Goal: Information Seeking & Learning: Learn about a topic

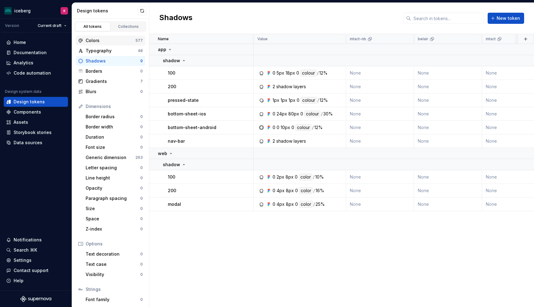
click at [106, 40] on div "Colors" at bounding box center [111, 40] width 50 height 6
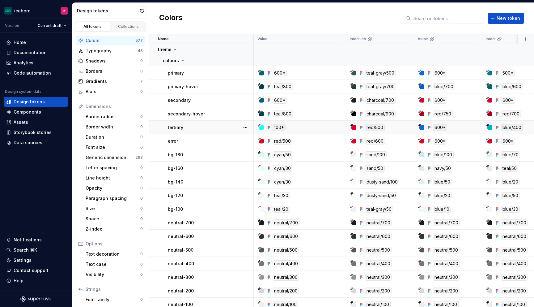
drag, startPoint x: 358, startPoint y: 131, endPoint x: 303, endPoint y: 131, distance: 55.1
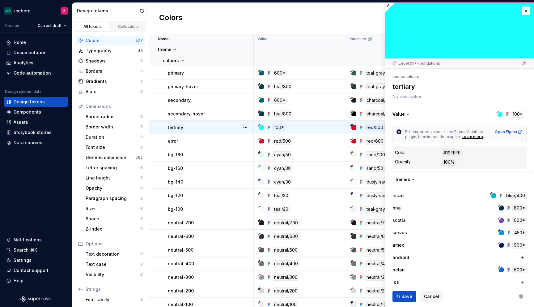
click at [326, 22] on div "Colors New token" at bounding box center [341, 18] width 385 height 31
click at [526, 11] on button "button" at bounding box center [526, 10] width 9 height 9
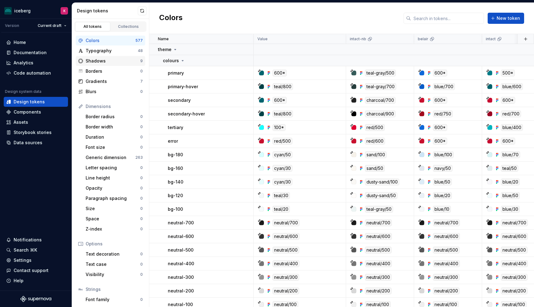
click at [102, 63] on div "Shadows" at bounding box center [113, 61] width 55 height 6
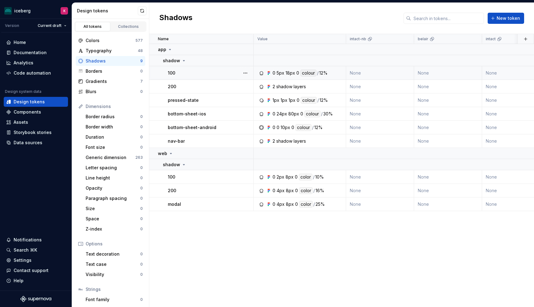
click at [261, 74] on icon at bounding box center [261, 73] width 5 height 5
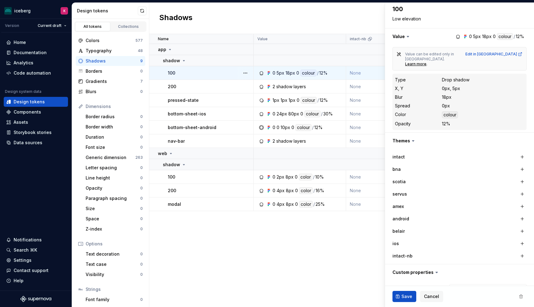
scroll to position [86, 0]
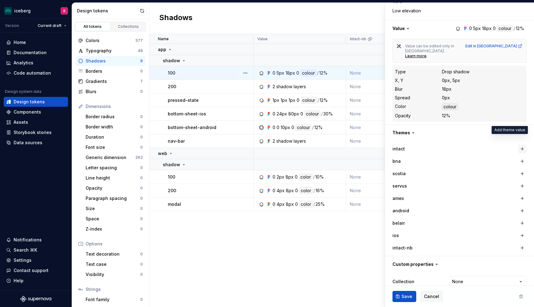
click at [521, 144] on button "button" at bounding box center [522, 148] width 9 height 9
click at [523, 157] on button "button" at bounding box center [522, 161] width 9 height 9
click at [523, 169] on button "button" at bounding box center [522, 173] width 9 height 9
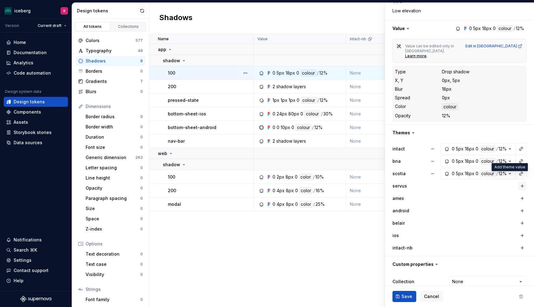
click at [523, 182] on button "button" at bounding box center [522, 186] width 9 height 9
click at [523, 182] on button "button" at bounding box center [521, 186] width 9 height 9
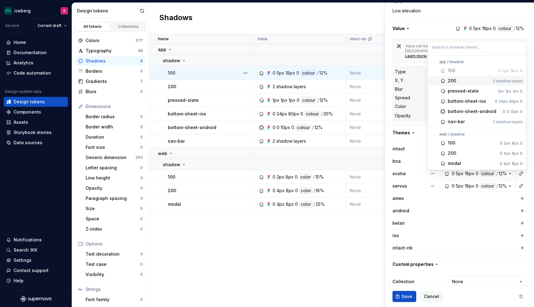
click at [358, 239] on html "iceberg K Version Current draft Home Documentation Analytics Code automation De…" at bounding box center [267, 153] width 534 height 307
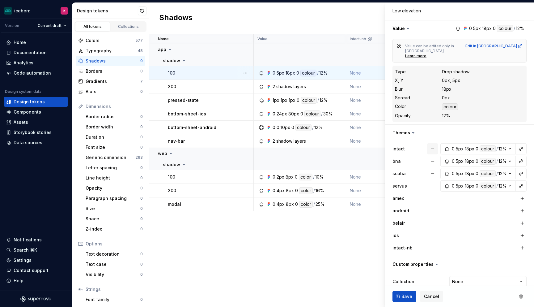
click at [433, 143] on button "button" at bounding box center [432, 148] width 11 height 11
click at [433, 156] on button "button" at bounding box center [432, 161] width 11 height 11
click at [433, 168] on button "button" at bounding box center [432, 173] width 11 height 11
click at [434, 180] on button "button" at bounding box center [432, 185] width 11 height 11
type textarea "*"
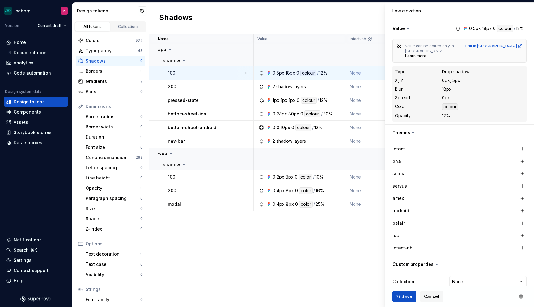
click at [342, 285] on div "Name Value intact-[PERSON_NAME] intact bna scotia servus amex ios android Descr…" at bounding box center [341, 170] width 385 height 273
click at [432, 297] on span "Cancel" at bounding box center [431, 296] width 15 height 6
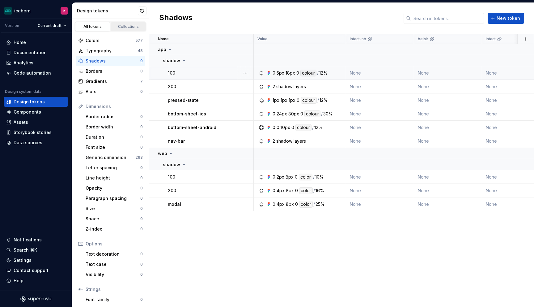
click at [127, 25] on div "Collections" at bounding box center [128, 26] width 31 height 5
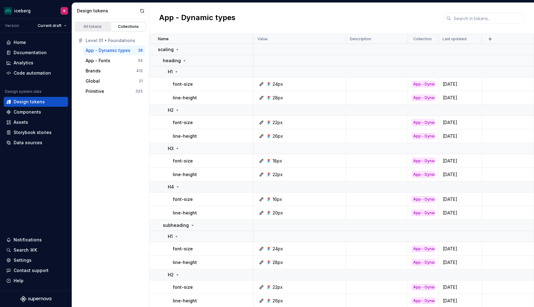
click at [102, 28] on div "All tokens" at bounding box center [92, 26] width 31 height 5
